Goal: Obtain resource: Download file/media

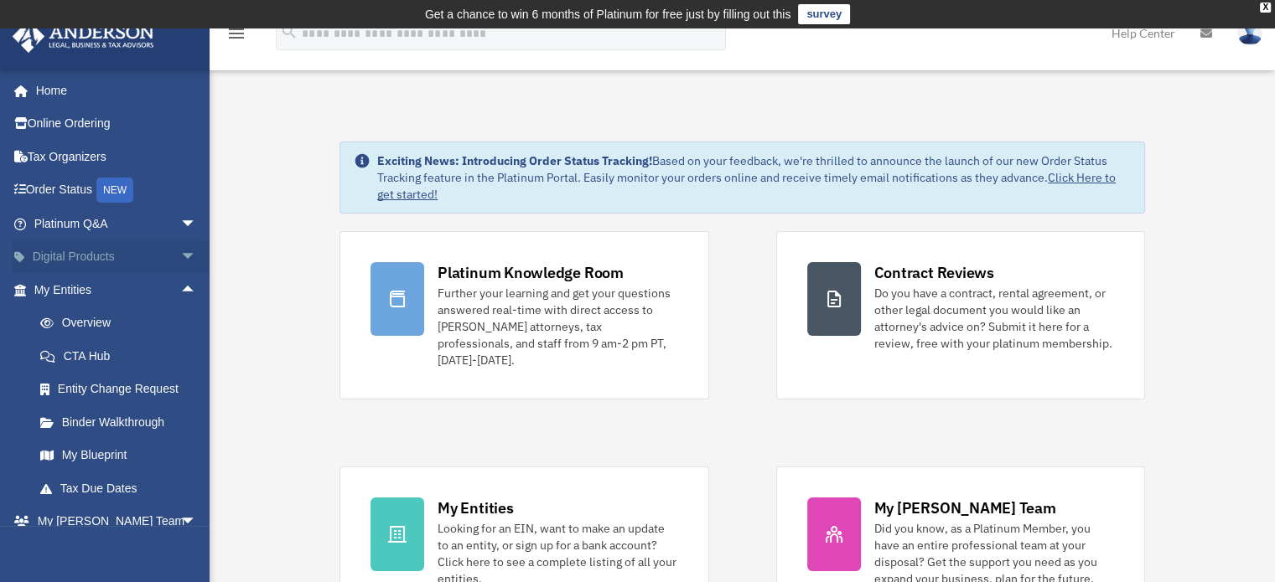
click at [180, 257] on span "arrow_drop_down" at bounding box center [197, 258] width 34 height 34
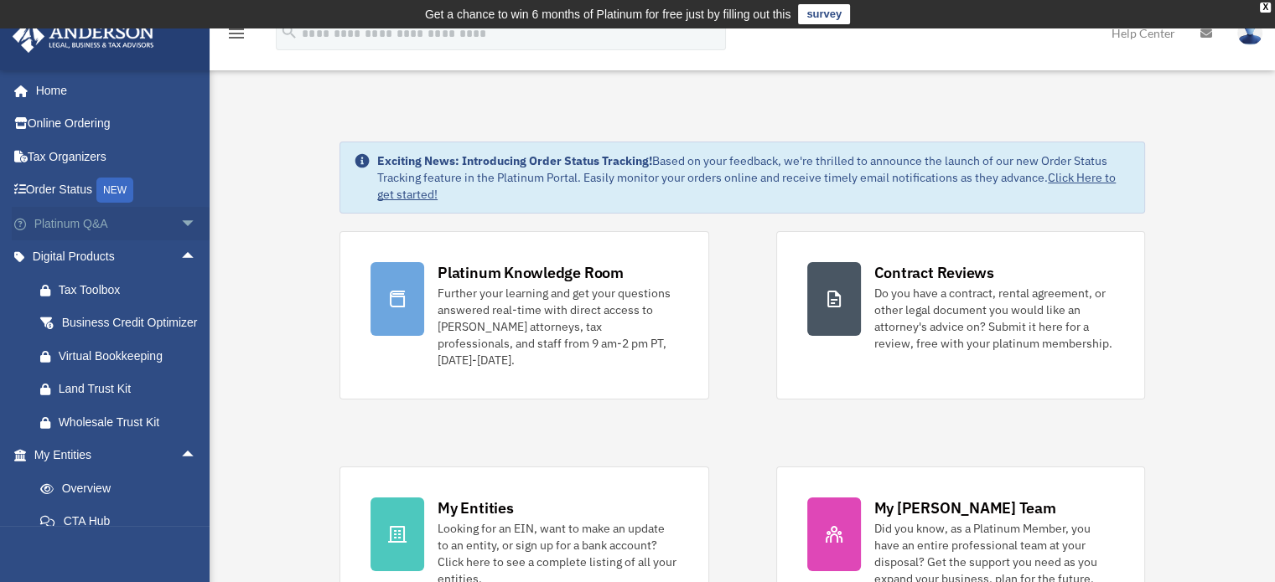
click at [180, 232] on span "arrow_drop_down" at bounding box center [197, 224] width 34 height 34
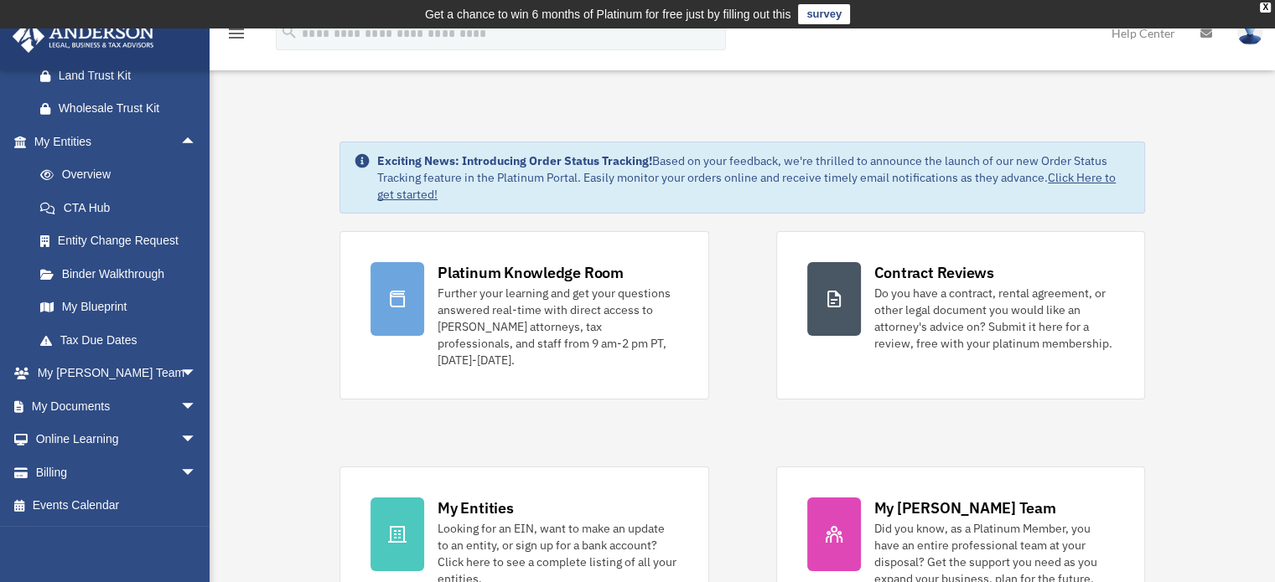
scroll to position [694, 0]
click at [184, 412] on span "arrow_drop_down" at bounding box center [197, 407] width 34 height 34
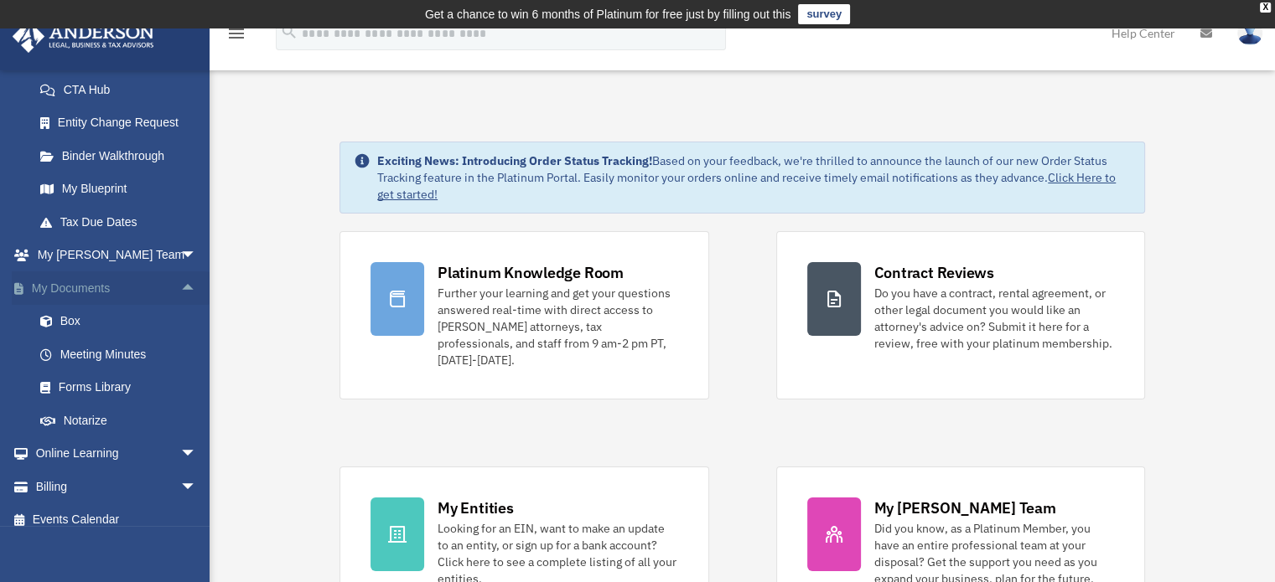
scroll to position [825, 0]
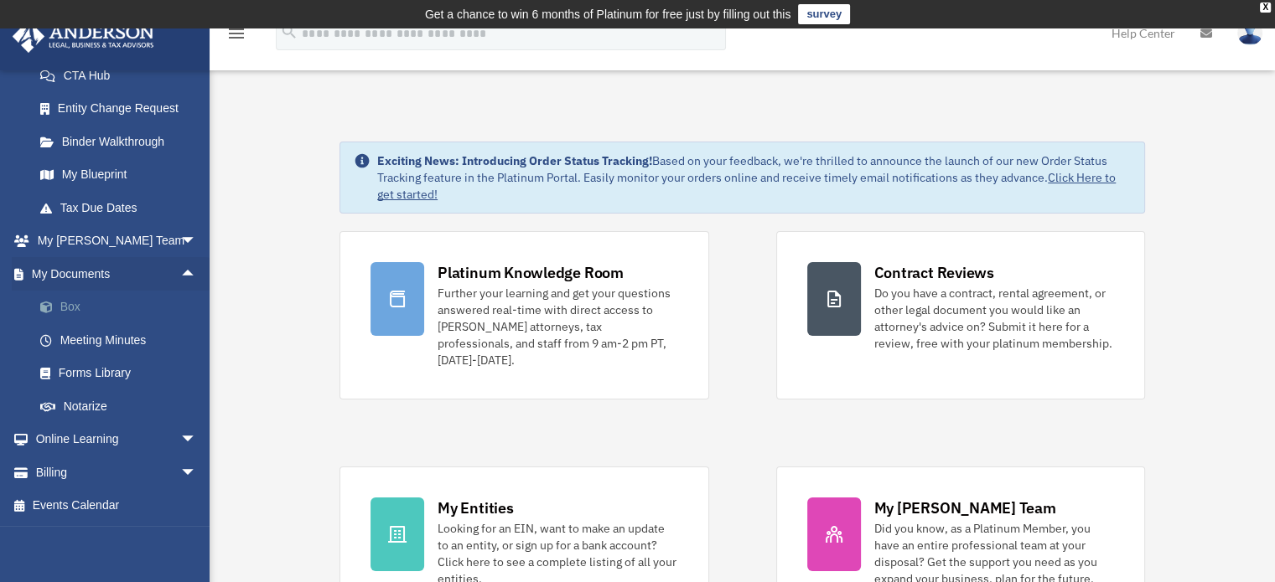
click at [80, 313] on link "Box" at bounding box center [122, 308] width 199 height 34
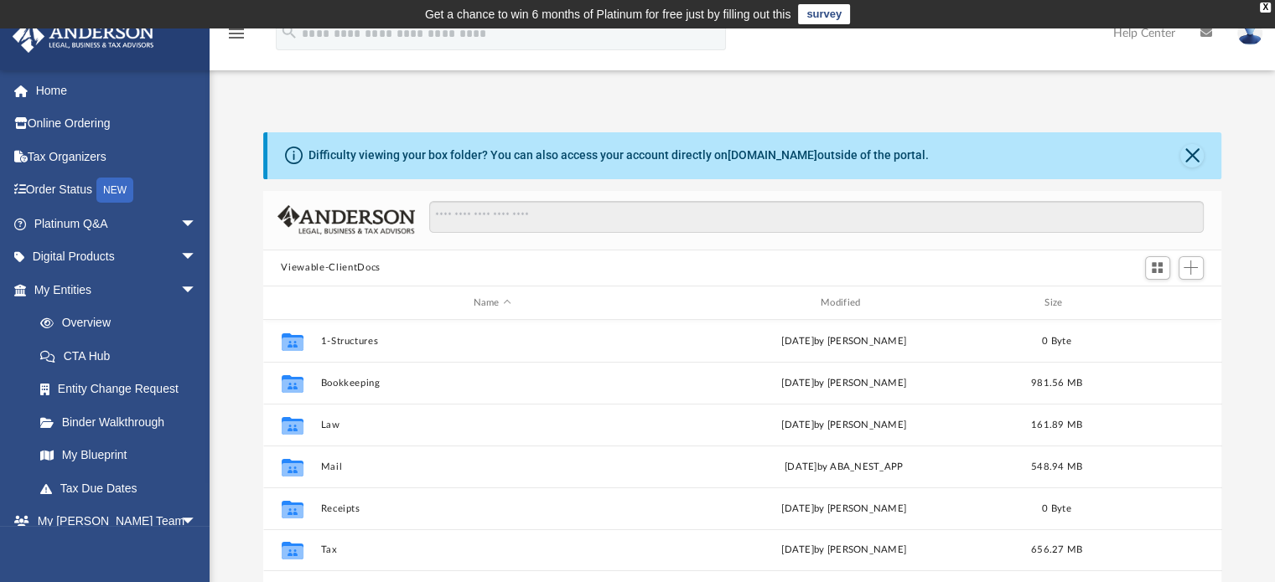
scroll to position [368, 945]
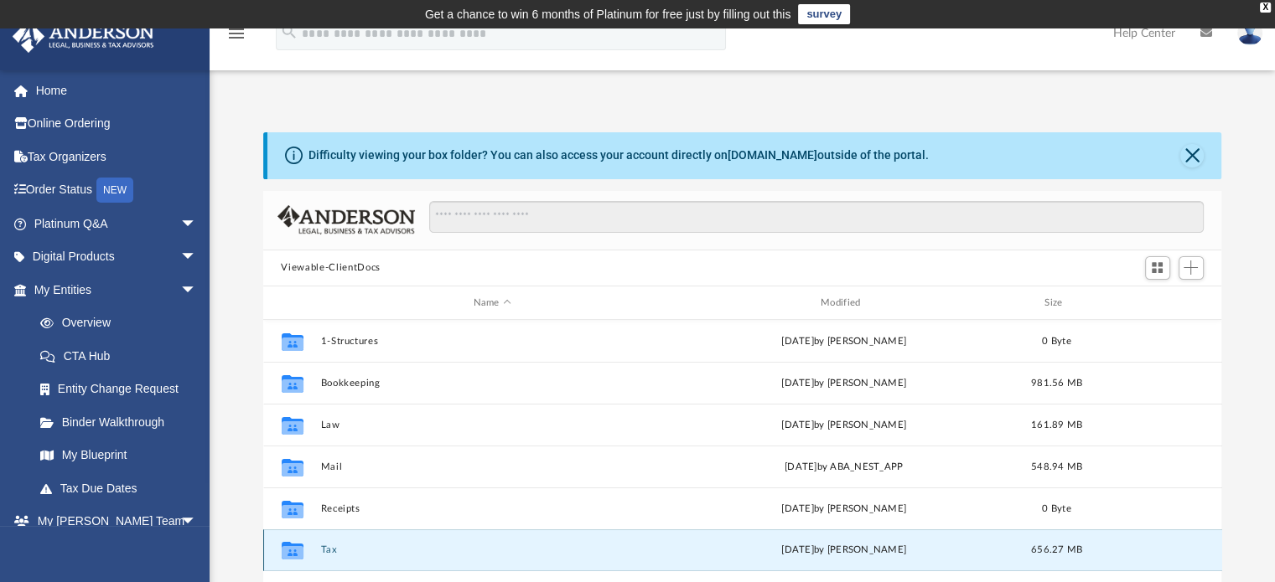
click at [329, 551] on button "Tax" at bounding box center [492, 551] width 344 height 11
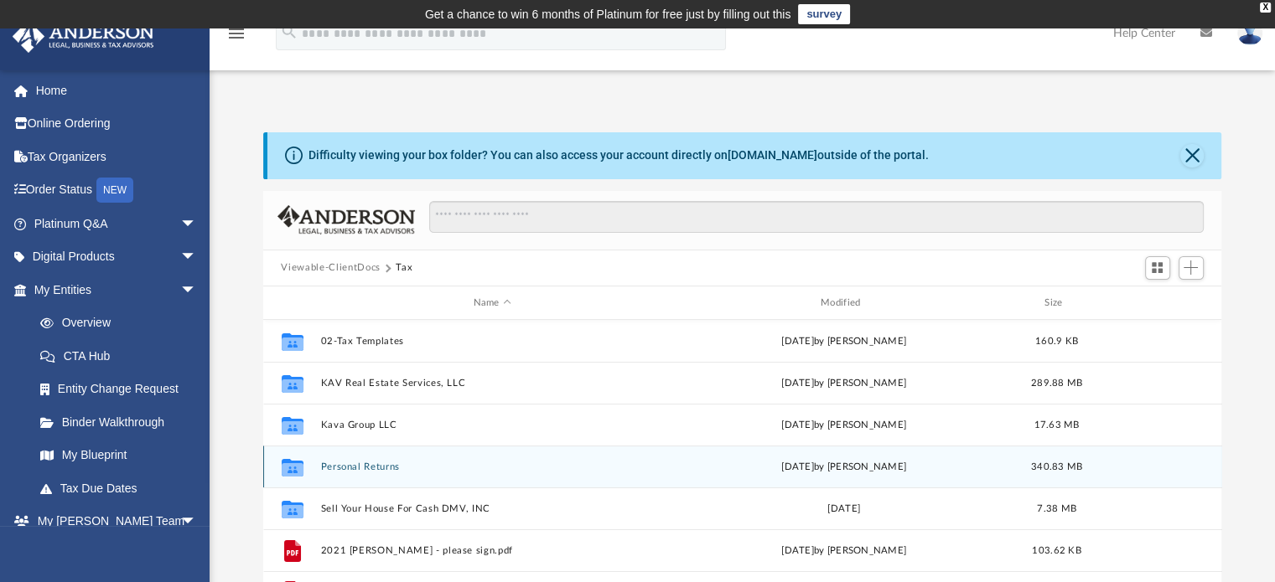
click at [359, 467] on button "Personal Returns" at bounding box center [492, 467] width 344 height 11
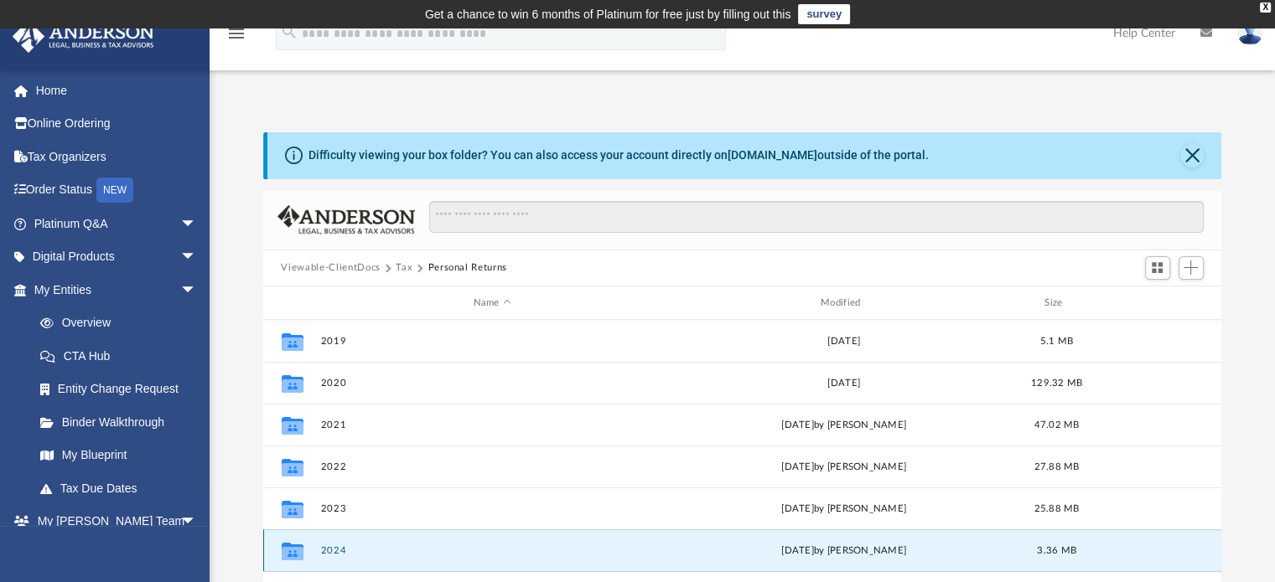
click at [335, 555] on button "2024" at bounding box center [492, 551] width 344 height 11
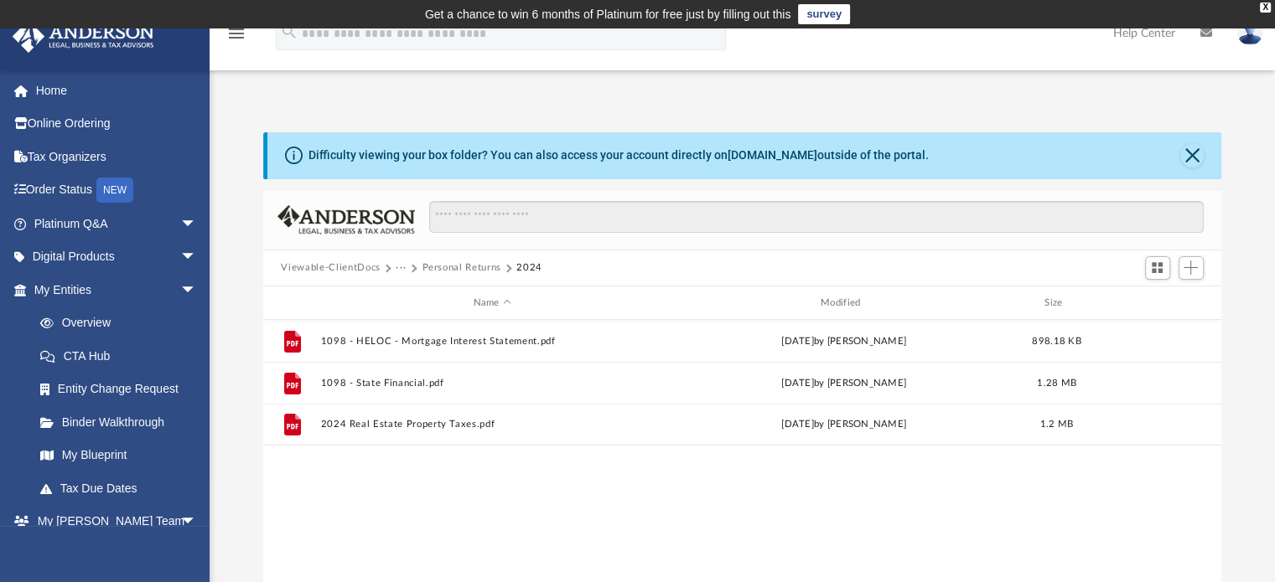
click at [335, 555] on div "File 1098 - HELOC - Mortgage Interest Statement.pdf Fri Jan 24 2025 by Andres V…" at bounding box center [742, 493] width 959 height 347
